Goal: Task Accomplishment & Management: Manage account settings

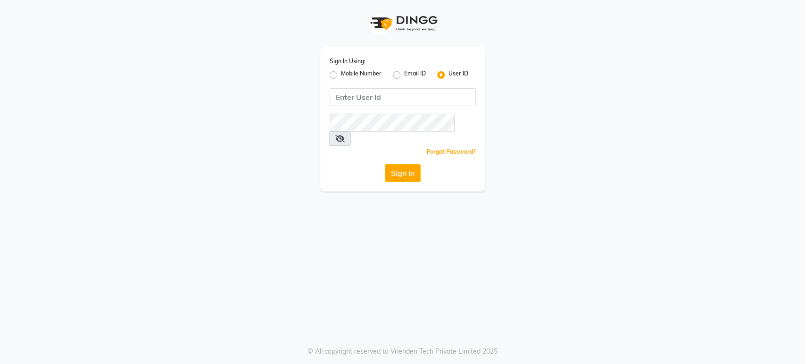
click at [341, 75] on label "Mobile Number" at bounding box center [361, 74] width 41 height 11
click at [341, 75] on input "Mobile Number" at bounding box center [344, 72] width 6 height 6
radio input "true"
radio input "false"
click at [411, 96] on input "Username" at bounding box center [418, 97] width 115 height 18
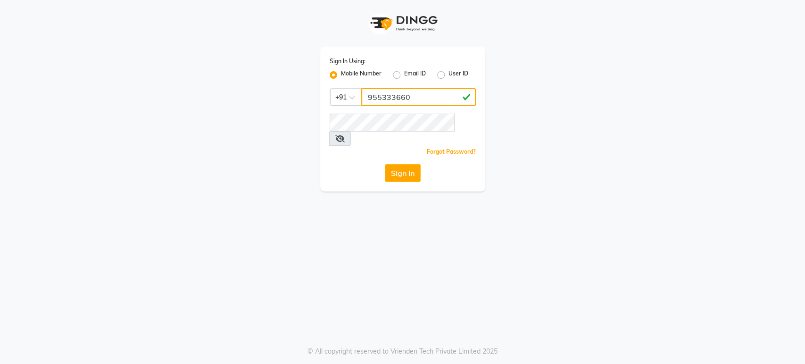
type input "9553336600"
paste input "Username"
type input "9553335500"
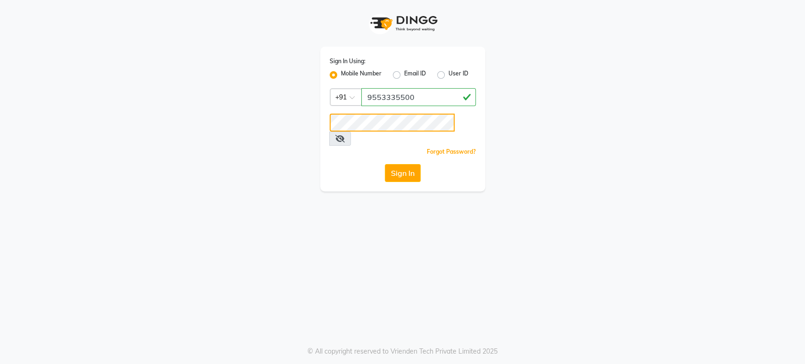
click at [385, 164] on button "Sign In" at bounding box center [403, 173] width 36 height 18
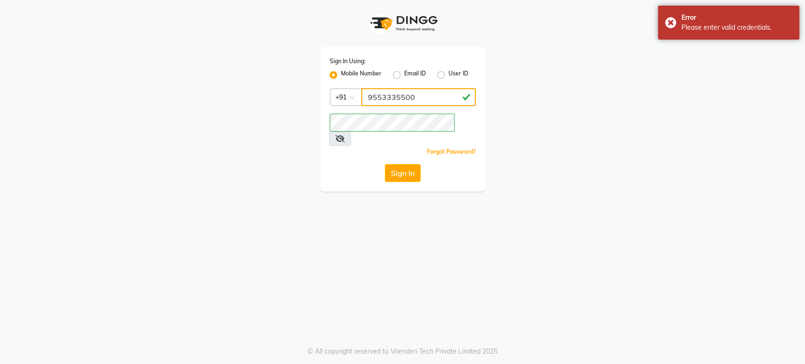
drag, startPoint x: 447, startPoint y: 94, endPoint x: 407, endPoint y: 92, distance: 39.7
click at [435, 94] on input "9553335500" at bounding box center [418, 97] width 115 height 18
click at [255, 92] on div "Sign In Using: Mobile Number Email ID User ID Country Code × +91 9553335500 Rem…" at bounding box center [403, 96] width 538 height 192
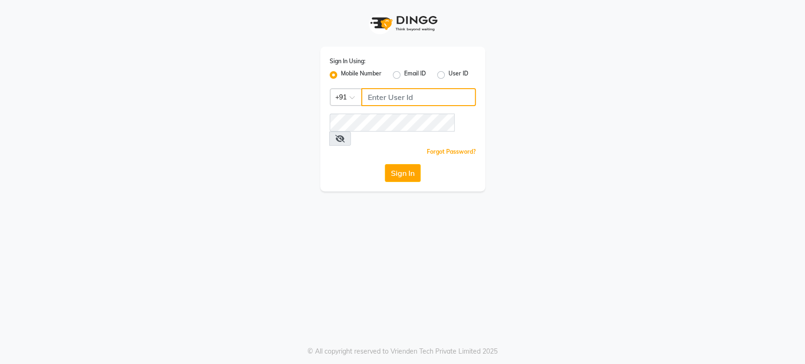
click at [440, 89] on input "Username" at bounding box center [418, 97] width 115 height 18
type input "9553330061"
